Goal: Task Accomplishment & Management: Complete application form

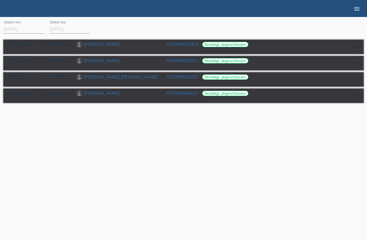
click at [354, 11] on icon "menu" at bounding box center [356, 8] width 7 height 7
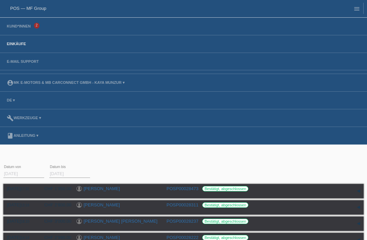
click at [20, 19] on li "Kund*innen 2" at bounding box center [183, 27] width 367 height 18
click at [23, 25] on link "Kund*innen" at bounding box center [18, 26] width 31 height 4
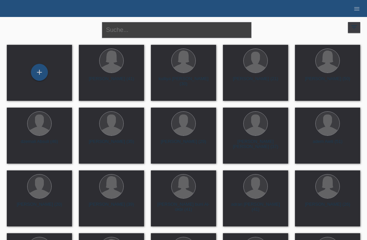
click at [183, 36] on input "text" at bounding box center [176, 30] width 149 height 16
type input "[PERSON_NAME]"
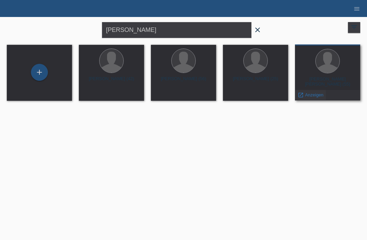
click at [308, 93] on span "Anzeigen" at bounding box center [314, 94] width 18 height 5
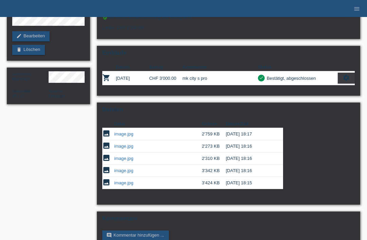
scroll to position [75, 0]
click at [116, 136] on link "image.jpg" at bounding box center [123, 133] width 19 height 5
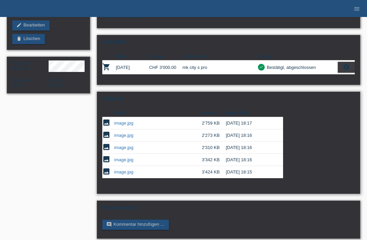
click at [122, 138] on link "image.jpg" at bounding box center [123, 135] width 19 height 5
click at [126, 150] on link "image.jpg" at bounding box center [123, 147] width 19 height 5
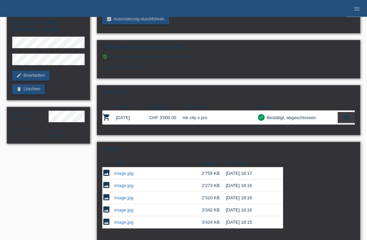
scroll to position [35, 0]
click at [127, 200] on link "image.jpg" at bounding box center [123, 197] width 19 height 5
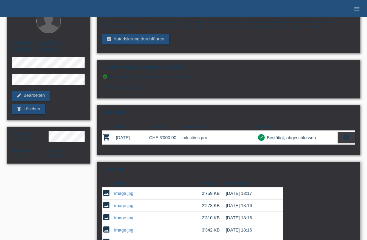
scroll to position [0, 0]
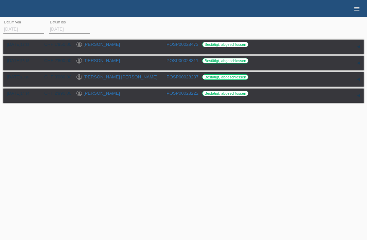
click at [352, 11] on link "menu" at bounding box center [357, 8] width 14 height 4
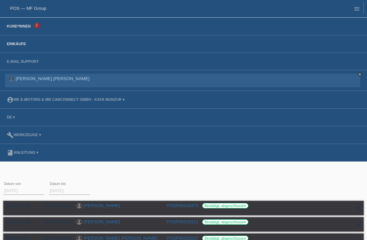
click at [20, 28] on link "Kund*innen" at bounding box center [18, 26] width 31 height 4
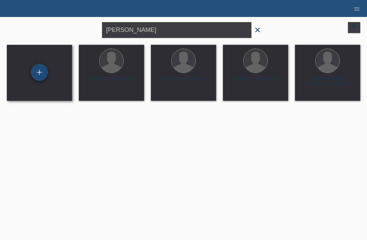
click at [37, 71] on div "+" at bounding box center [39, 73] width 16 height 12
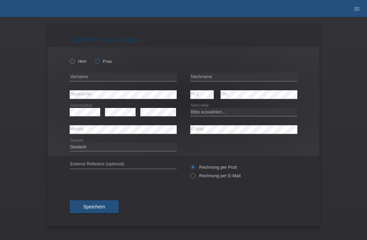
click at [93, 58] on icon at bounding box center [93, 58] width 0 height 0
click at [99, 61] on input "Frau" at bounding box center [96, 61] width 4 height 4
radio input "true"
click at [227, 78] on input "text" at bounding box center [243, 77] width 107 height 8
type input "Rodic"
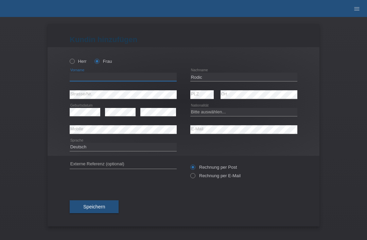
click at [129, 80] on input "text" at bounding box center [123, 77] width 107 height 8
type input "bojana"
click at [225, 114] on select "Bitte auswählen... Schweiz Deutschland Liechtenstein Österreich ------------ Af…" at bounding box center [243, 112] width 107 height 8
select select "CH"
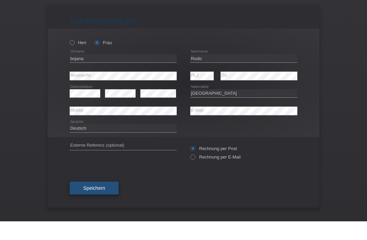
click at [88, 204] on span "Speichern" at bounding box center [94, 206] width 22 height 5
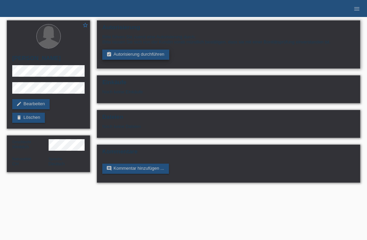
click at [130, 57] on link "assignment_turned_in Autorisierung durchführen" at bounding box center [135, 55] width 67 height 10
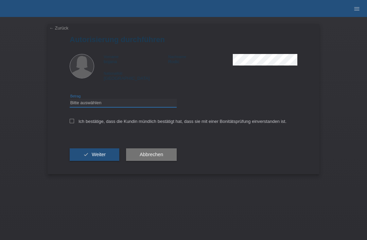
click at [82, 104] on select "Bitte auswählen CHF 1.00 - CHF 499.00 CHF 500.00 - CHF 1'999.00 CHF 2'000.00 - …" at bounding box center [123, 103] width 107 height 8
select select "3"
click at [73, 123] on icon at bounding box center [72, 121] width 4 height 4
click at [73, 123] on input "Ich bestätige, dass die Kundin mündlich bestätigt hat, dass sie mit einer Bonit…" at bounding box center [72, 121] width 4 height 4
checkbox input "true"
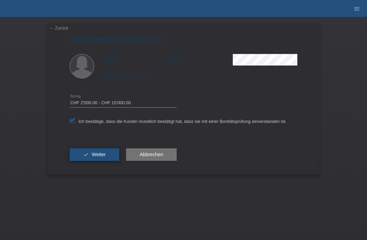
click at [79, 161] on button "check Weiter" at bounding box center [95, 154] width 50 height 13
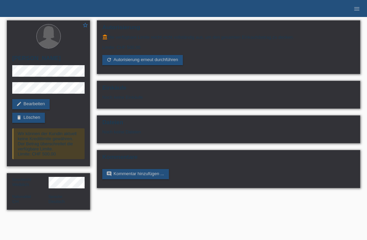
click at [80, 25] on div at bounding box center [48, 36] width 72 height 25
click at [83, 27] on icon "star" at bounding box center [85, 25] width 6 height 6
click at [352, 11] on link "menu" at bounding box center [357, 8] width 14 height 4
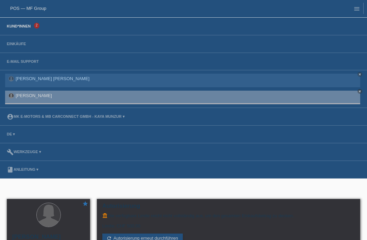
click at [20, 26] on link "Kund*innen" at bounding box center [18, 26] width 31 height 4
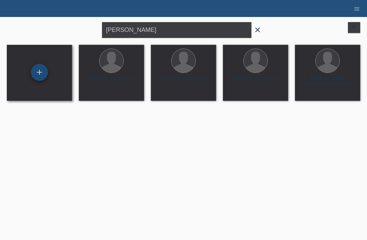
click at [31, 76] on div "+" at bounding box center [39, 73] width 16 height 12
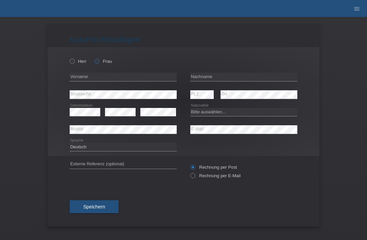
click at [93, 58] on icon at bounding box center [93, 58] width 0 height 0
click at [99, 61] on input "Frau" at bounding box center [96, 61] width 4 height 4
radio input "true"
click at [225, 80] on input "text" at bounding box center [243, 77] width 107 height 8
type input "Meyer borer"
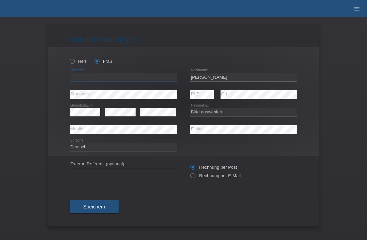
click at [118, 79] on input "text" at bounding box center [123, 77] width 107 height 8
type input "susanna katharina"
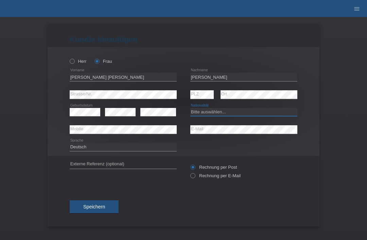
click at [242, 112] on select "Bitte auswählen... Schweiz Deutschland Liechtenstein Österreich ------------ Af…" at bounding box center [243, 112] width 107 height 8
select select "CH"
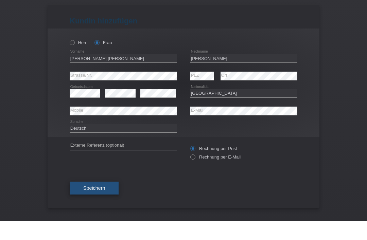
click at [108, 200] on button "Speichern" at bounding box center [94, 206] width 49 height 13
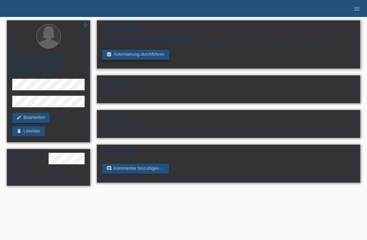
click at [145, 57] on link "assignment_turned_in Autorisierung durchführen" at bounding box center [135, 55] width 67 height 10
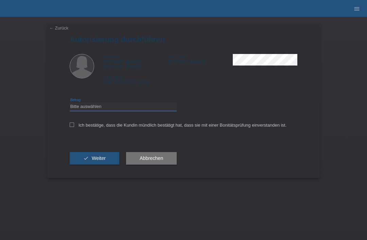
click at [128, 109] on select "Bitte auswählen CHF 1.00 - CHF 499.00 CHF 500.00 - CHF 1'999.00 CHF 2'000.00 - …" at bounding box center [123, 106] width 107 height 8
select select "3"
click at [73, 125] on input "Ich bestätige, dass die Kundin mündlich bestätigt hat, dass sie mit einer Bonit…" at bounding box center [72, 125] width 4 height 4
checkbox input "true"
click at [89, 163] on button "check Weiter" at bounding box center [95, 158] width 50 height 13
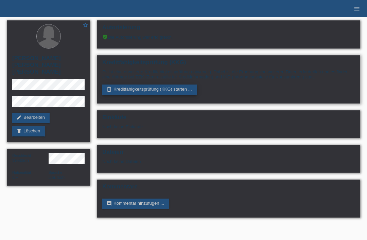
click at [142, 91] on link "perm_device_information Kreditfähigkeitsprüfung (KKG) starten ..." at bounding box center [149, 90] width 94 height 10
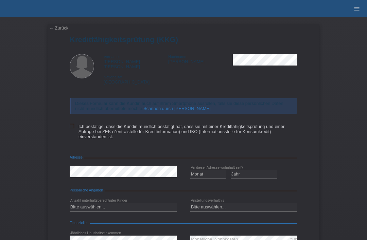
click at [74, 124] on label "Ich bestätige, dass die Kundin mündlich bestätigt hat, dass sie mit einer Kredi…" at bounding box center [183, 131] width 227 height 15
click at [74, 124] on input "Ich bestätige, dass die Kundin mündlich bestätigt hat, dass sie mit einer Kredi…" at bounding box center [72, 126] width 4 height 4
checkbox input "true"
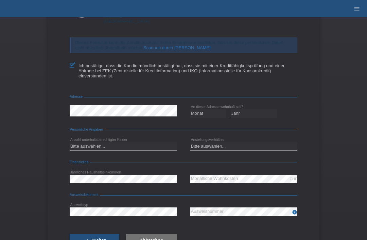
scroll to position [68, 0]
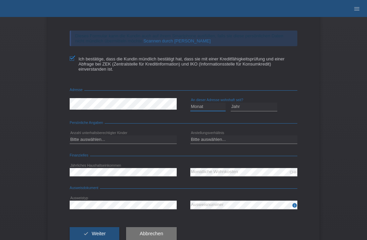
click at [208, 111] on select "Monat 01 02 03 04 05 06 07 08 09 10" at bounding box center [207, 106] width 35 height 8
select select "01"
click at [250, 111] on select "Jahr 2025 2024 2023 2022 2021 2020 2019 2018 2017 2016 2015 2014 2013 2012 2011…" at bounding box center [253, 106] width 47 height 8
select select "2017"
click at [138, 141] on select "Bitte auswählen... 0 1 2 3 4 5 6 7 8 9" at bounding box center [123, 139] width 107 height 8
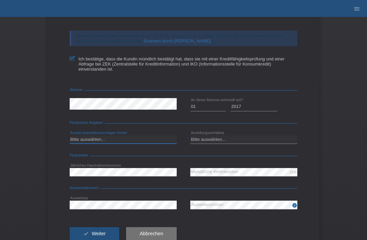
select select "0"
click at [213, 142] on select "Bitte auswählen... Unbefristet Befristet Lehrling/Student Pensioniert Nicht arb…" at bounding box center [243, 139] width 107 height 8
select select "UNLIMITED"
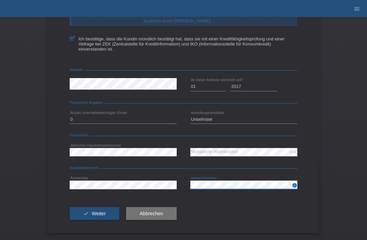
scroll to position [90, 0]
click at [102, 211] on span "Weiter" at bounding box center [99, 213] width 14 height 5
